Goal: Task Accomplishment & Management: Use online tool/utility

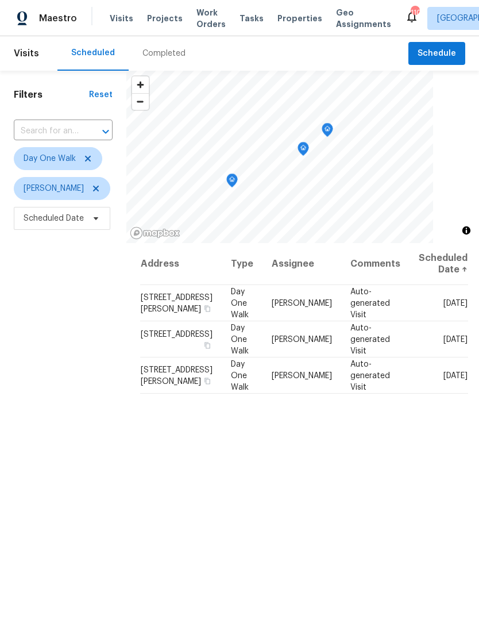
click at [207, 25] on span "Work Orders" at bounding box center [210, 18] width 29 height 23
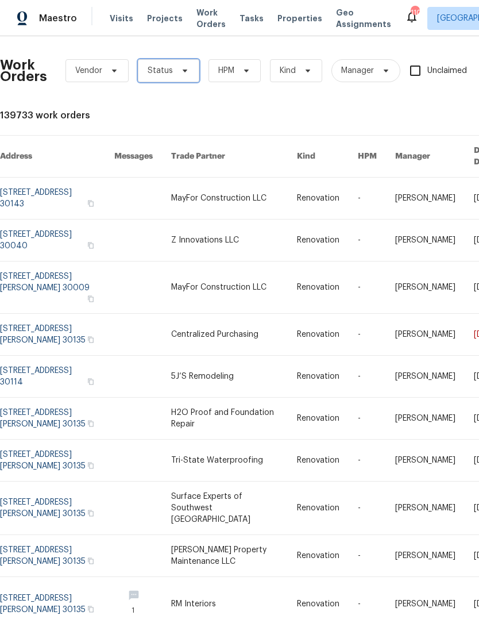
click at [186, 80] on span "Status" at bounding box center [168, 70] width 61 height 23
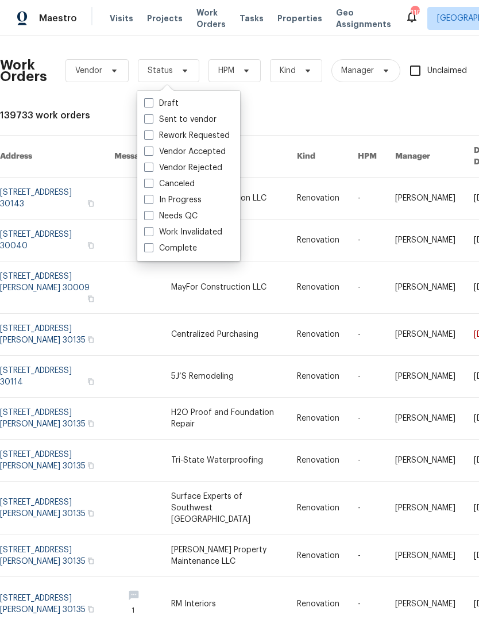
click at [145, 221] on label "Needs QC" at bounding box center [170, 215] width 53 height 11
click at [145, 218] on input "Needs QC" at bounding box center [147, 213] width 7 height 7
checkbox input "true"
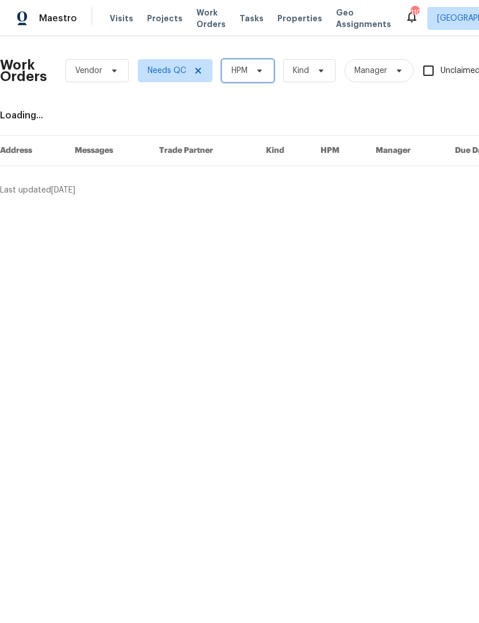
click at [264, 72] on icon at bounding box center [259, 70] width 9 height 9
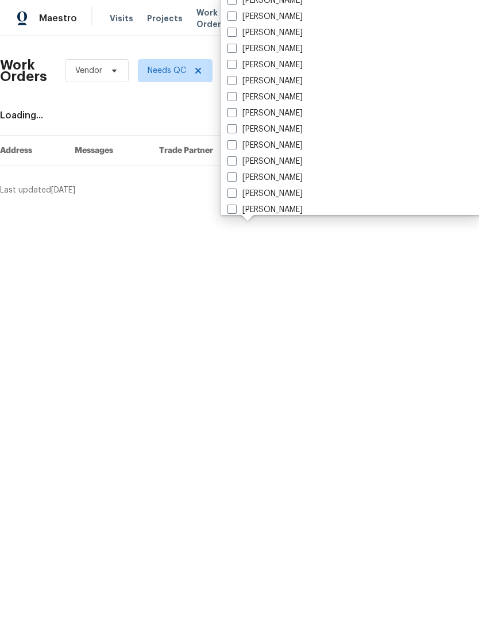
scroll to position [788, 0]
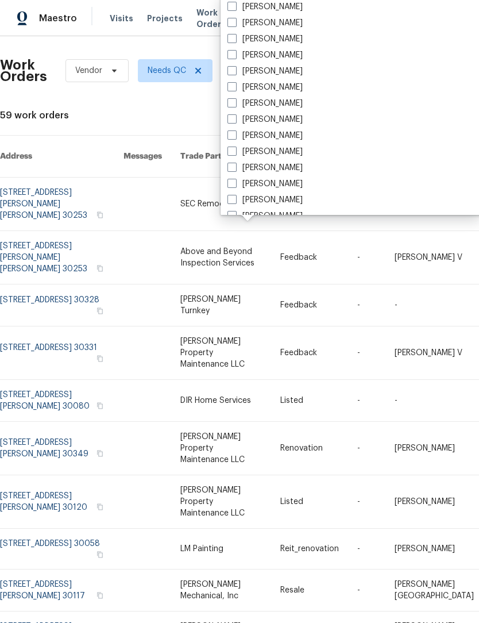
click at [236, 53] on span at bounding box center [231, 54] width 9 height 9
click at [235, 53] on input "[PERSON_NAME]" at bounding box center [230, 52] width 7 height 7
checkbox input "true"
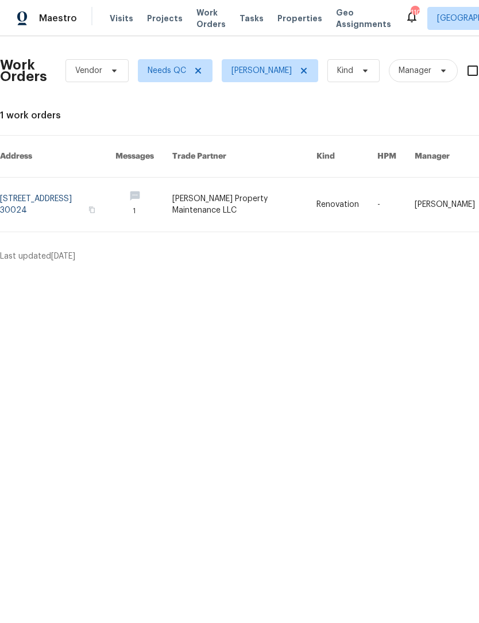
click at [270, 205] on link at bounding box center [244, 205] width 144 height 54
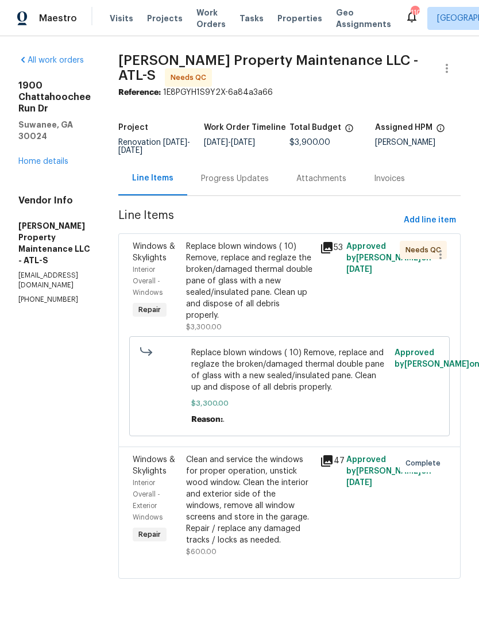
click at [287, 287] on div "Replace blown windows ( 10) Remove, replace and reglaze the broken/damaged ther…" at bounding box center [249, 281] width 127 height 80
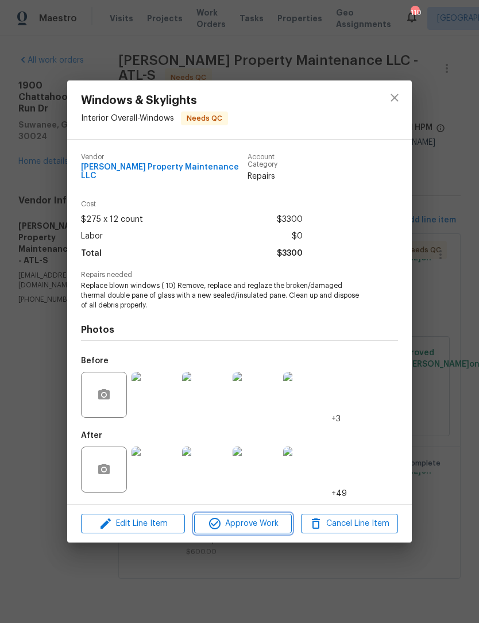
click at [252, 516] on span "Approve Work" at bounding box center [243, 523] width 90 height 14
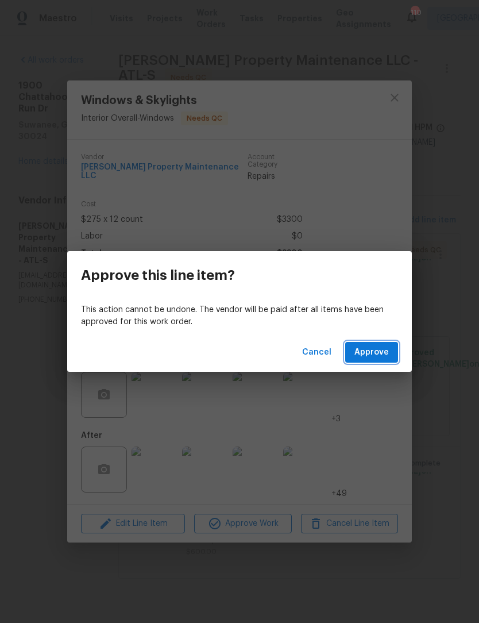
click at [373, 352] on span "Approve" at bounding box center [371, 352] width 34 height 14
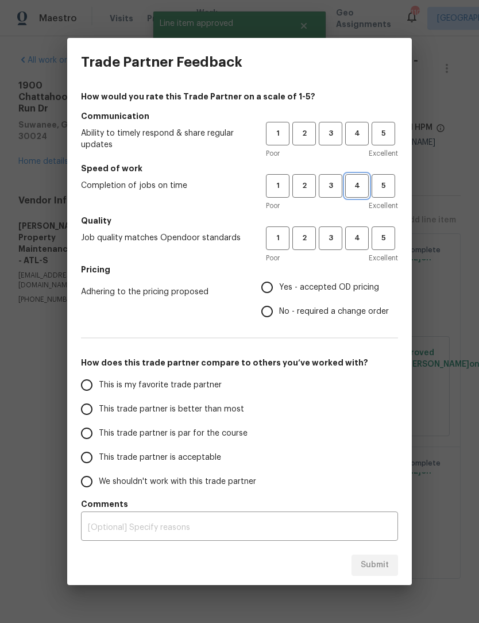
click at [358, 187] on span "4" at bounding box center [356, 185] width 21 height 13
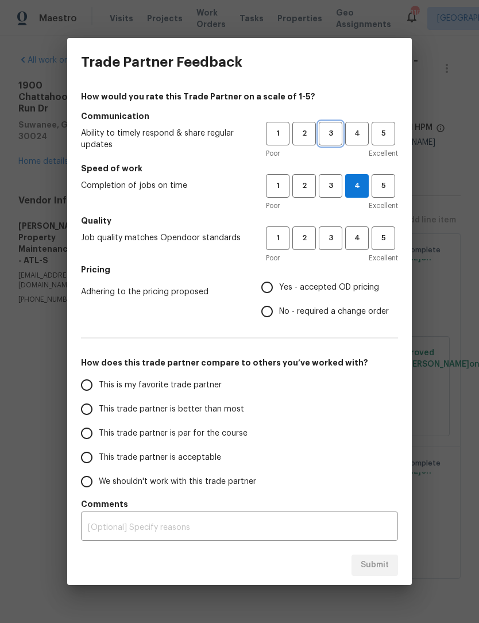
click at [338, 135] on span "3" at bounding box center [330, 133] width 21 height 13
click at [336, 241] on span "3" at bounding box center [330, 238] width 21 height 13
click at [273, 292] on input "Yes - accepted OD pricing" at bounding box center [267, 287] width 24 height 24
radio input "true"
click at [86, 431] on input "This trade partner is par for the course" at bounding box center [87, 433] width 24 height 24
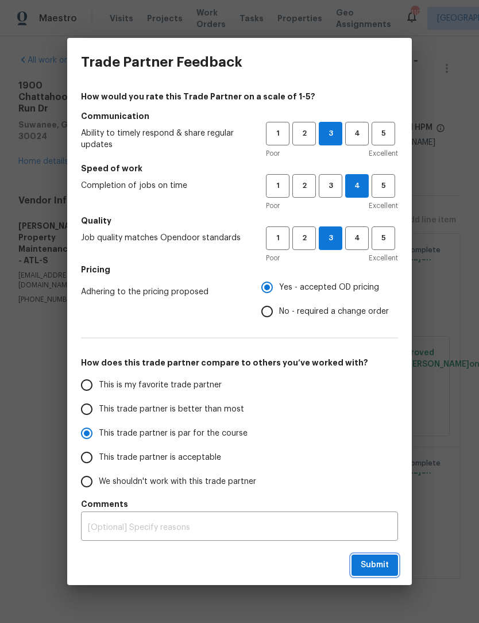
click at [385, 560] on span "Submit" at bounding box center [375, 565] width 28 height 14
radio input "true"
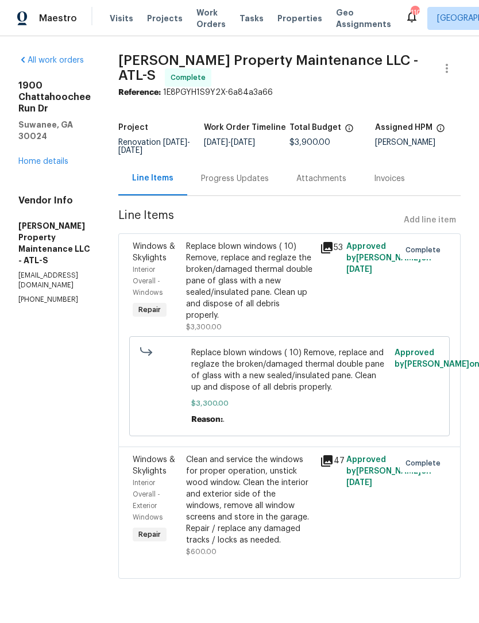
click at [263, 184] on div "Progress Updates" at bounding box center [235, 178] width 68 height 11
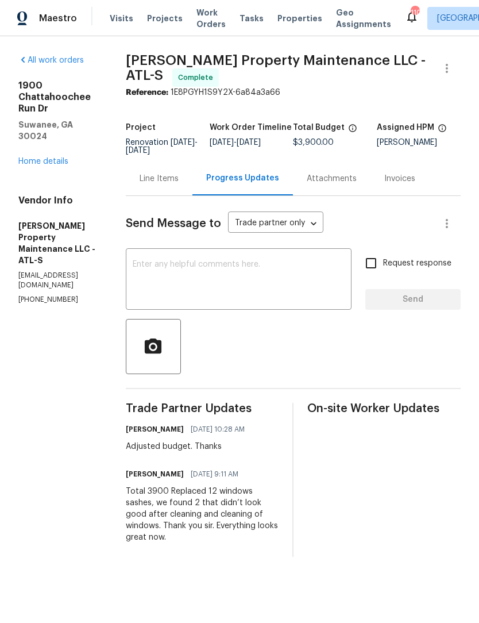
click at [276, 281] on textarea at bounding box center [239, 280] width 212 height 40
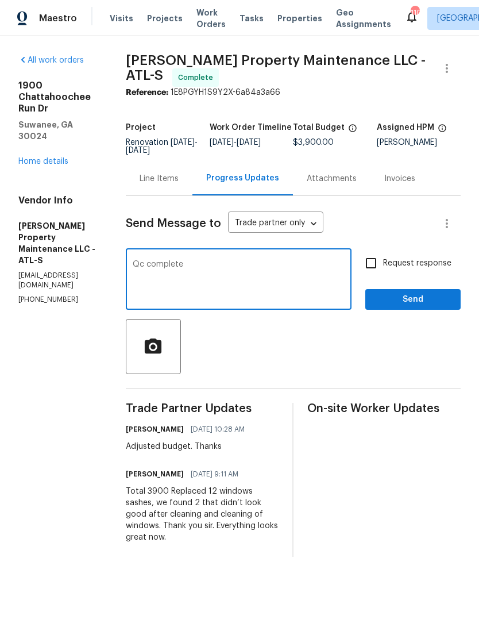
type textarea "Qc complete"
click at [434, 307] on span "Send" at bounding box center [413, 299] width 77 height 14
